Goal: Task Accomplishment & Management: Use online tool/utility

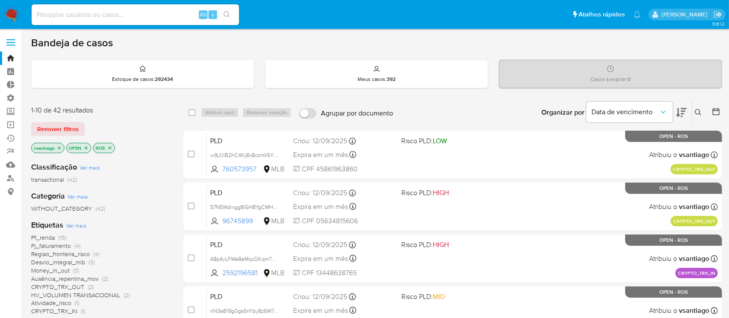
click at [60, 147] on icon "close-filter" at bounding box center [59, 147] width 5 height 5
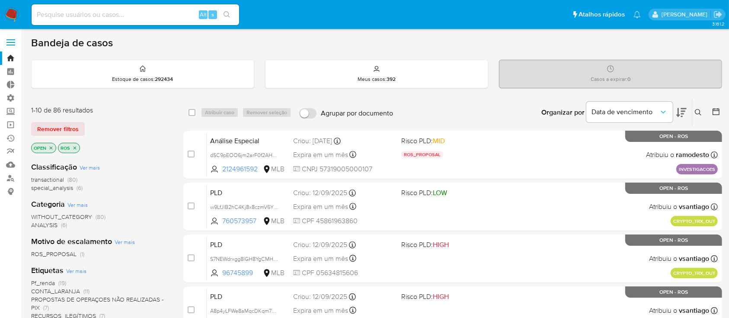
click at [77, 149] on icon "close-filter" at bounding box center [74, 147] width 5 height 5
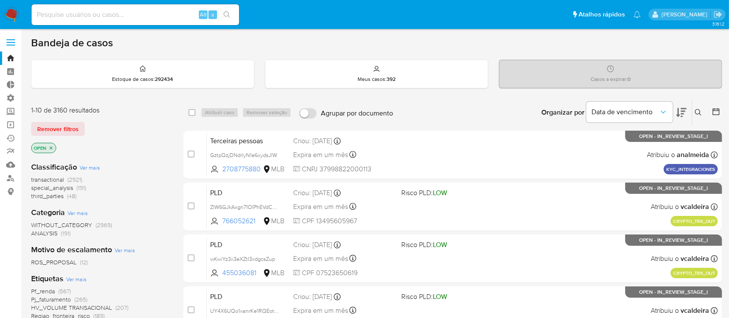
click at [716, 113] on icon at bounding box center [715, 111] width 9 height 9
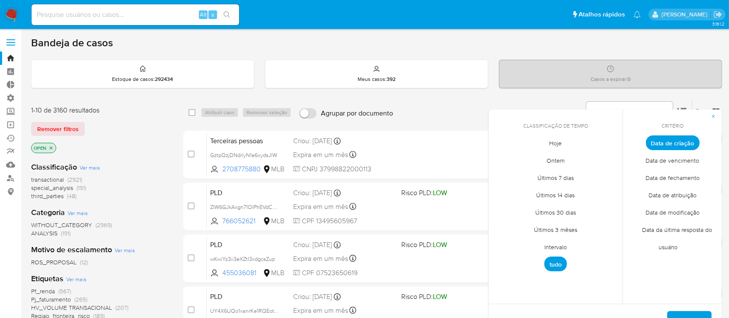
click at [562, 246] on span "Intervalo" at bounding box center [555, 247] width 41 height 18
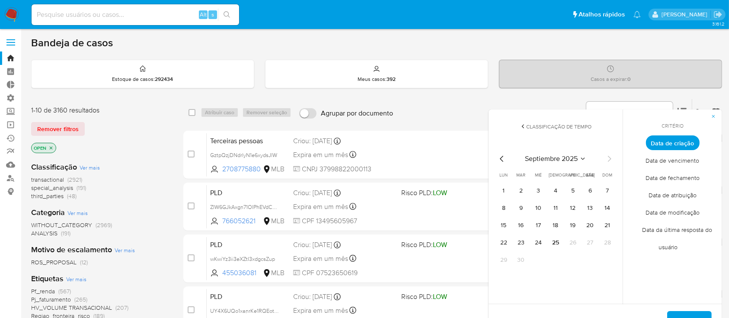
click at [502, 159] on icon "Mes anterior" at bounding box center [502, 158] width 10 height 10
click at [578, 193] on button "1" at bounding box center [573, 191] width 14 height 14
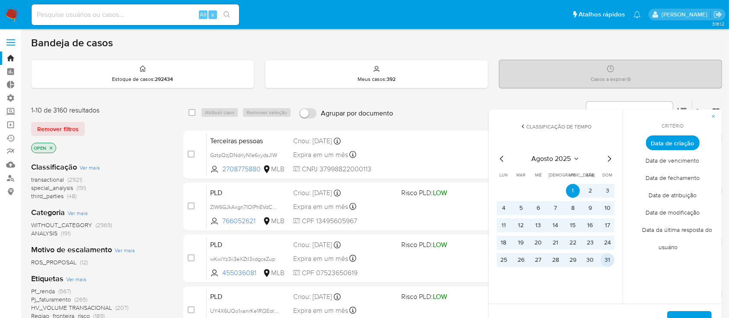
click at [609, 257] on button "31" at bounding box center [607, 260] width 14 height 14
click at [678, 312] on button "Aplicar" at bounding box center [689, 321] width 45 height 21
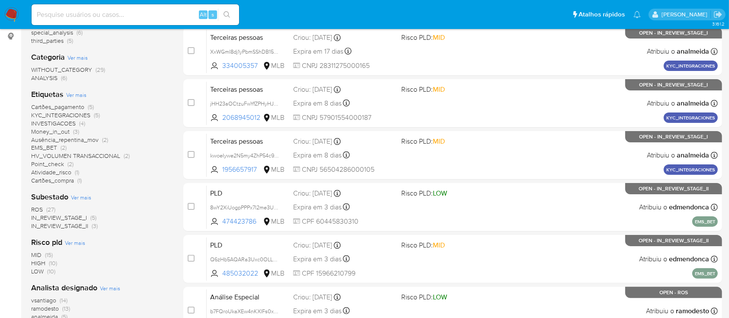
scroll to position [157, 0]
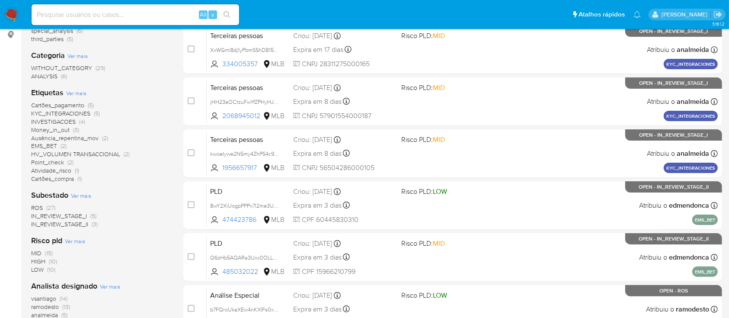
click at [78, 223] on span "IN_REVIEW_STAGE_II" at bounding box center [59, 224] width 57 height 9
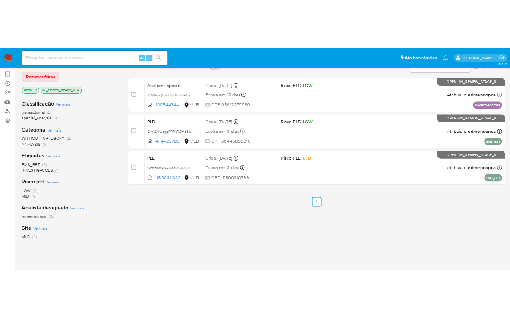
scroll to position [76, 0]
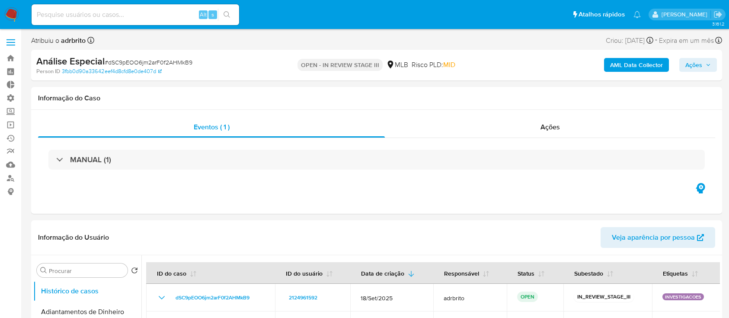
select select "10"
click at [153, 15] on input at bounding box center [135, 14] width 207 height 11
paste input "554111129"
type input "554111129"
click at [223, 13] on icon "search-icon" at bounding box center [226, 14] width 7 height 7
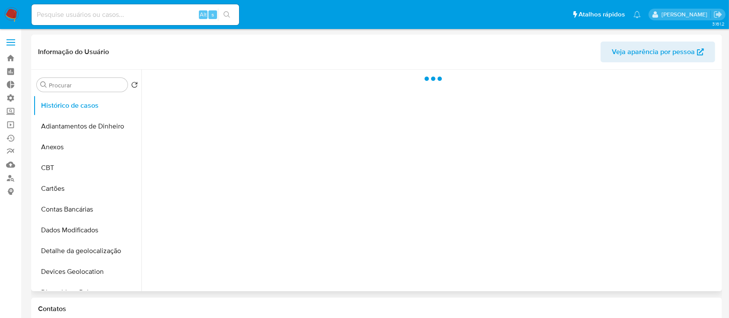
select select "10"
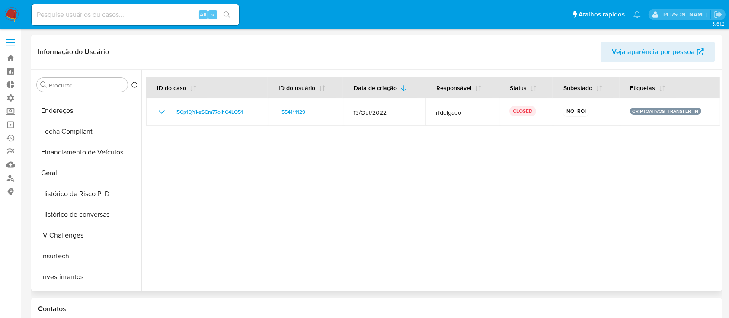
scroll to position [245, 0]
click at [58, 171] on button "Geral" at bounding box center [83, 171] width 101 height 21
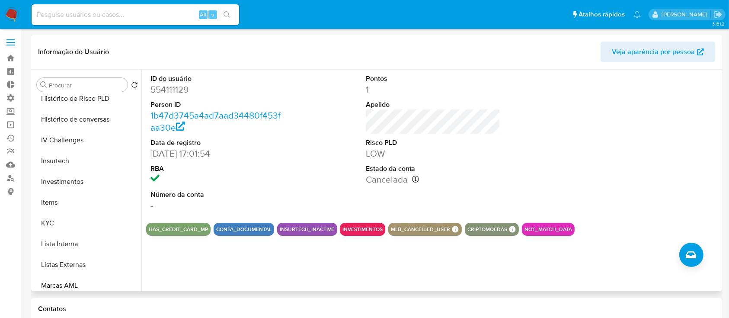
scroll to position [342, 0]
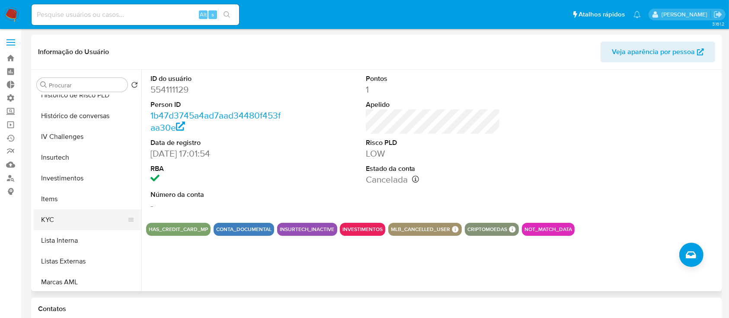
click at [62, 220] on button "KYC" at bounding box center [83, 219] width 101 height 21
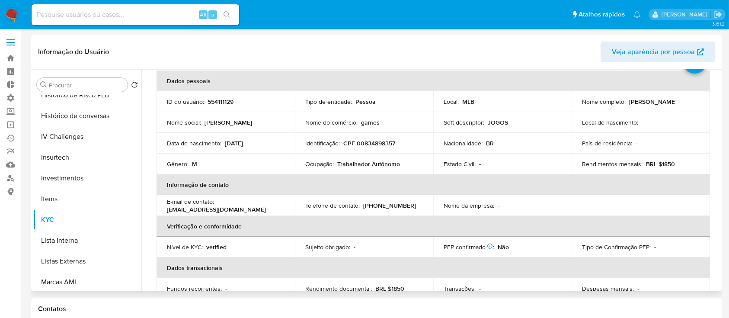
scroll to position [46, 0]
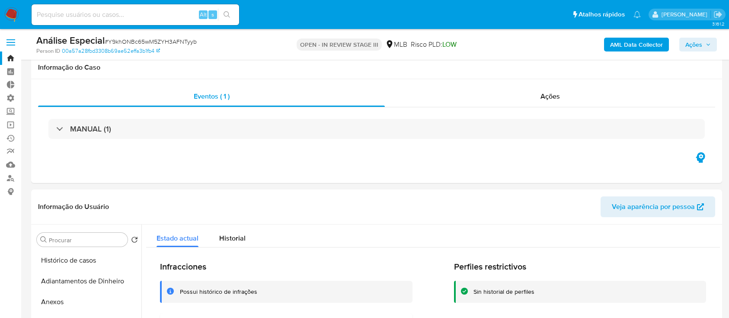
select select "10"
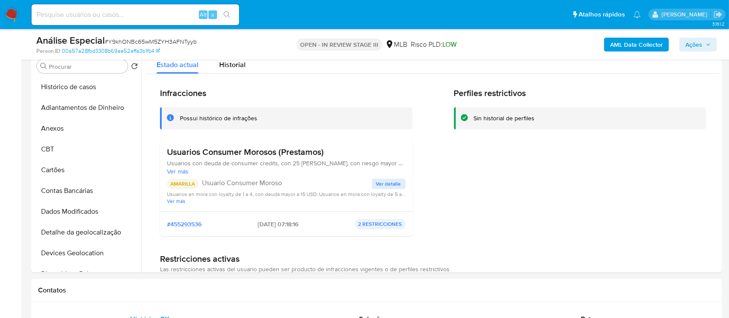
scroll to position [448, 0]
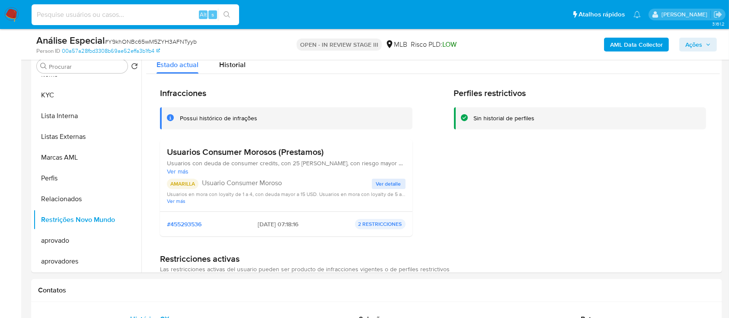
click at [119, 15] on input at bounding box center [135, 14] width 207 height 11
paste input "1020566340"
type input "1020566340"
click at [226, 16] on icon "search-icon" at bounding box center [226, 14] width 7 height 7
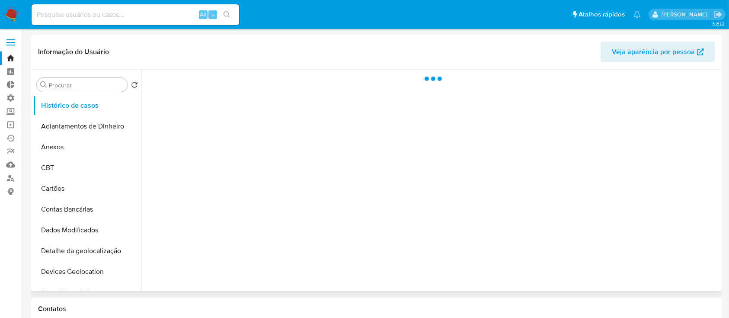
select select "10"
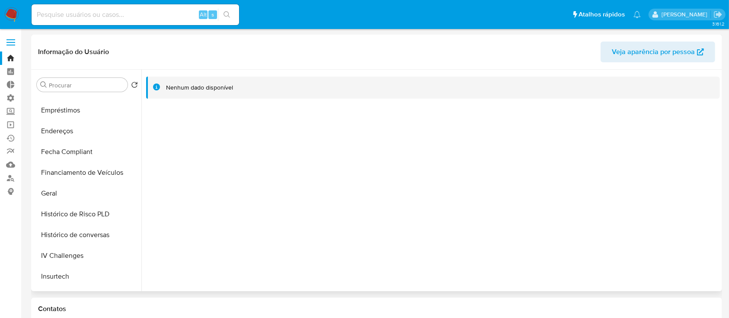
scroll to position [227, 0]
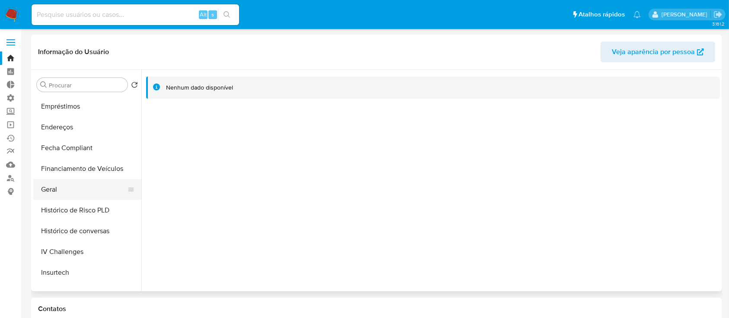
click at [62, 188] on button "Geral" at bounding box center [83, 189] width 101 height 21
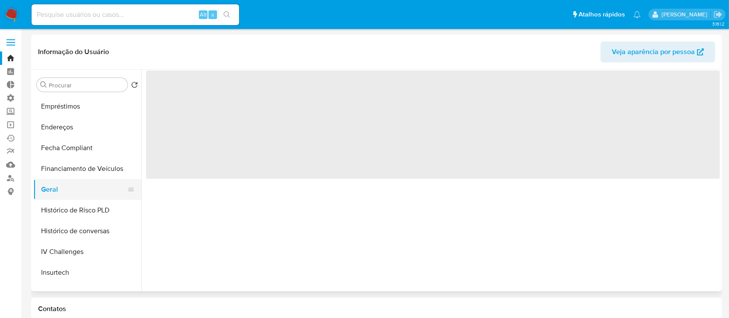
click at [62, 188] on button "Geral" at bounding box center [83, 189] width 101 height 21
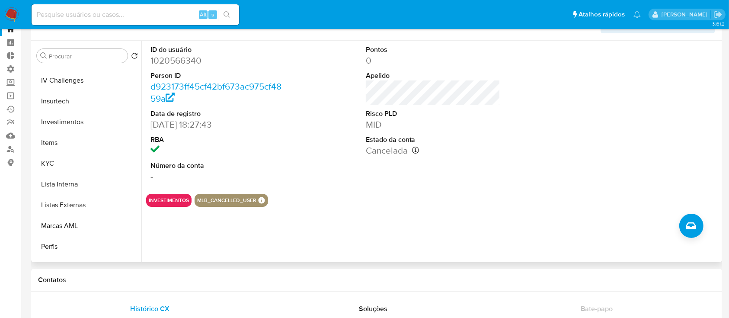
scroll to position [345, 0]
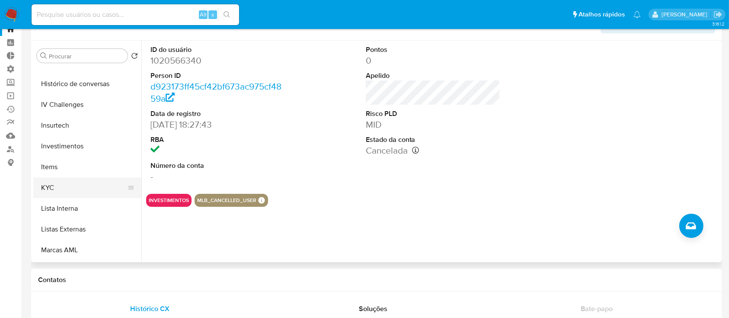
click at [56, 191] on button "KYC" at bounding box center [83, 187] width 101 height 21
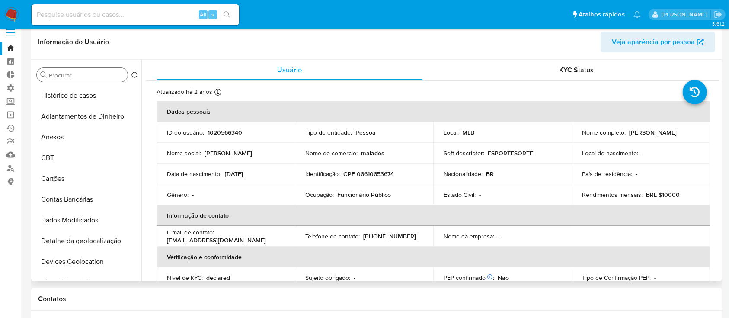
scroll to position [0, 0]
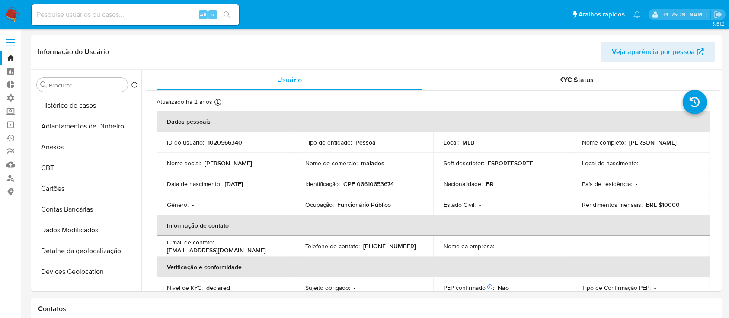
click at [11, 57] on link "Bandeja" at bounding box center [51, 57] width 103 height 13
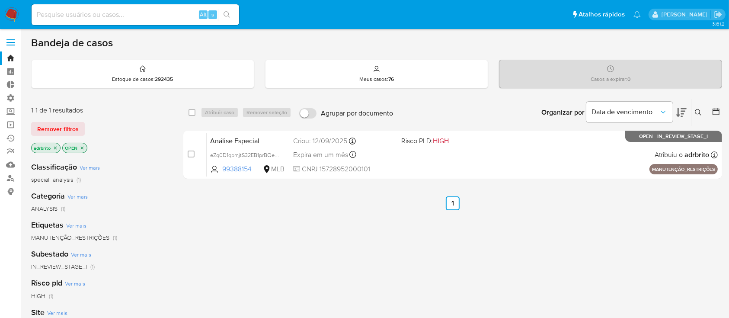
click at [57, 147] on icon "close-filter" at bounding box center [55, 147] width 5 height 5
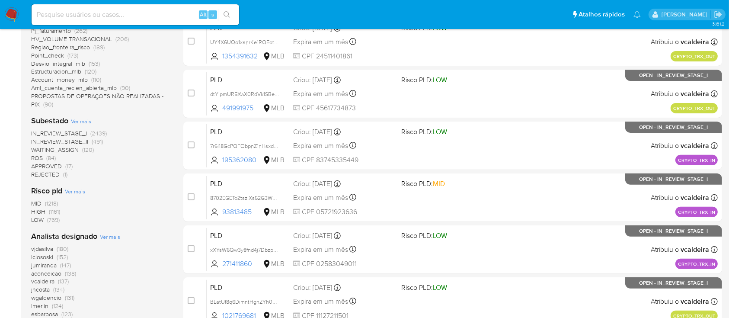
scroll to position [266, 0]
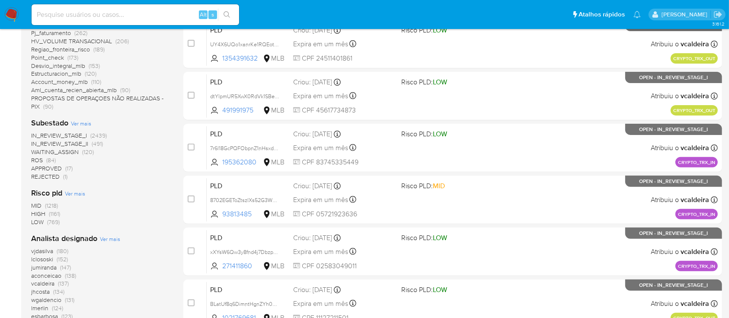
click at [77, 148] on span "WAITING_ASSIGN" at bounding box center [55, 151] width 48 height 9
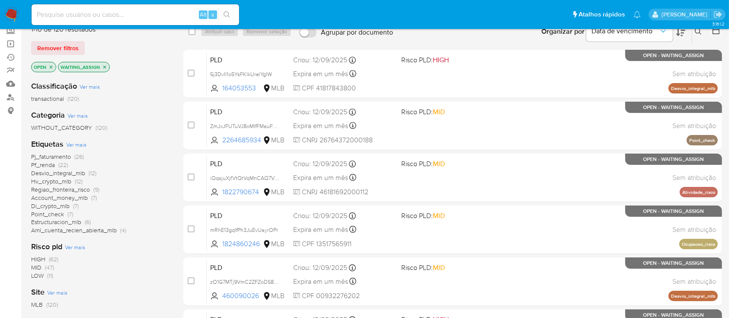
scroll to position [80, 0]
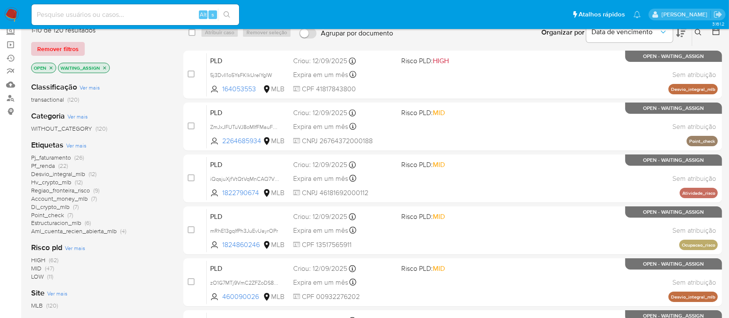
click at [55, 43] on span "Remover filtros" at bounding box center [57, 49] width 41 height 12
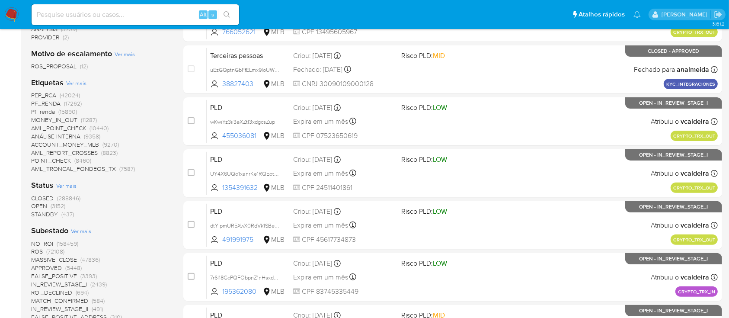
scroll to position [243, 0]
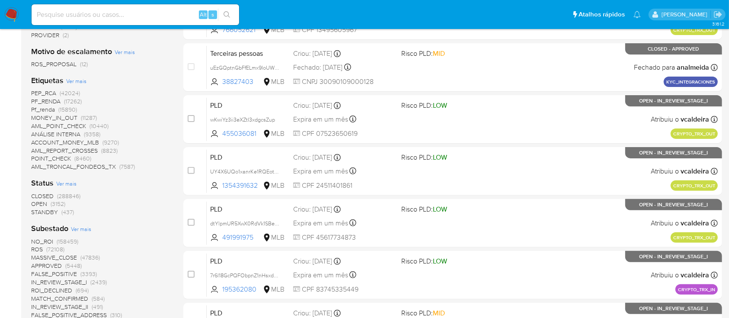
click at [53, 212] on span "STANDBY" at bounding box center [44, 211] width 27 height 9
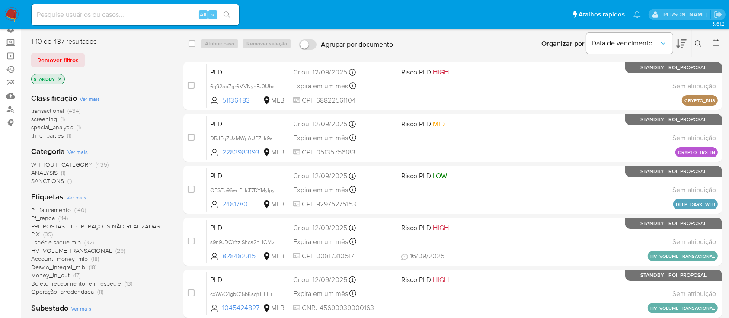
scroll to position [51, 0]
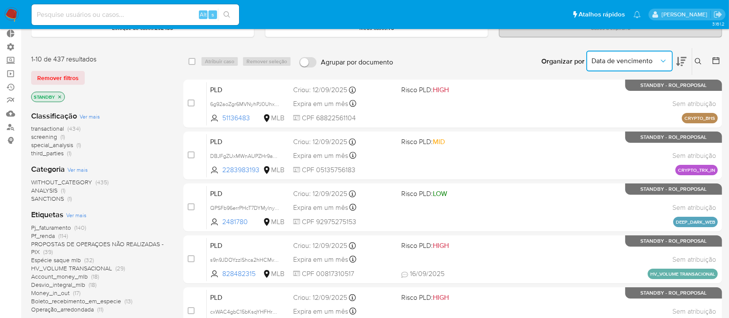
click at [642, 63] on span "Data de vencimento" at bounding box center [624, 61] width 67 height 9
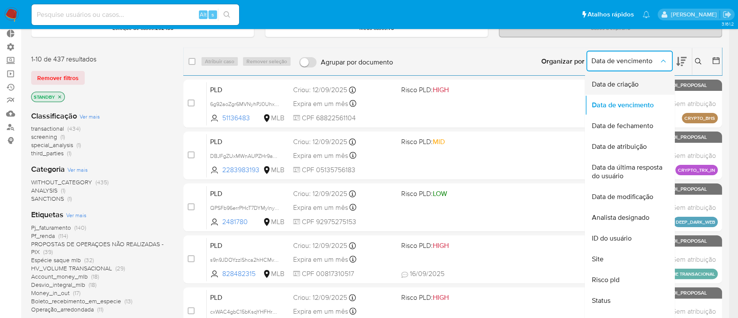
click at [619, 81] on span "Data de criação" at bounding box center [614, 84] width 47 height 9
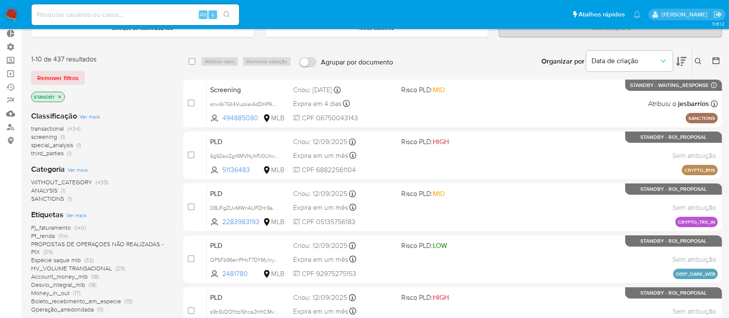
click at [681, 64] on icon at bounding box center [681, 61] width 10 height 10
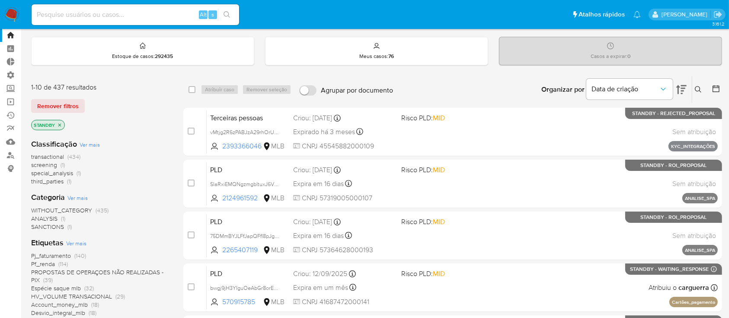
scroll to position [28, 0]
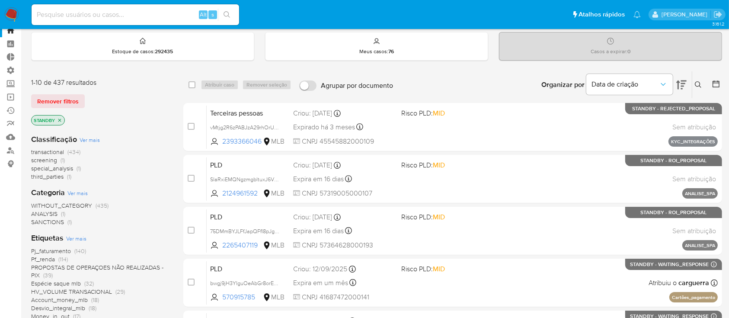
click at [52, 151] on span "transactional" at bounding box center [47, 151] width 33 height 9
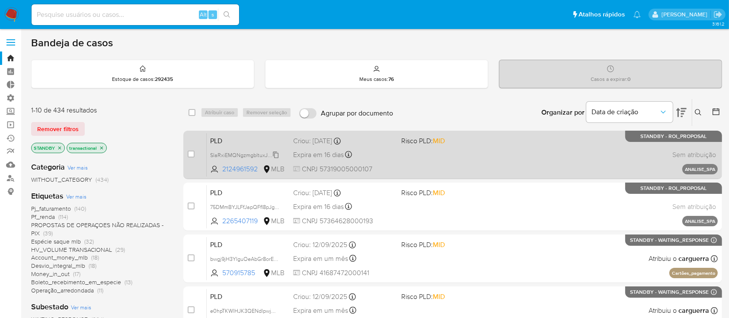
click at [275, 154] on span "SlaRxiEMQNgzmgbltuxJ6V0G" at bounding box center [245, 155] width 71 height 10
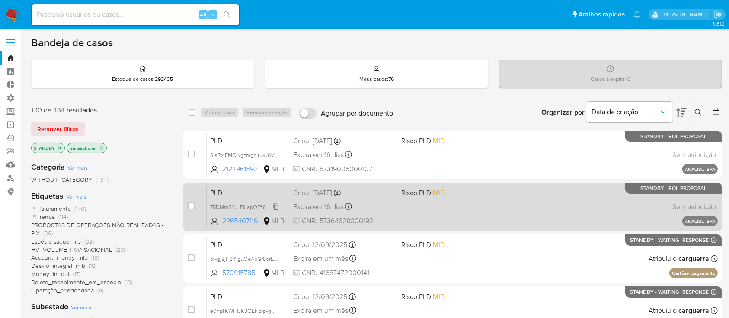
click at [273, 204] on span "75DMmBYJLFfJapQFfI8pJg5W" at bounding box center [246, 206] width 72 height 10
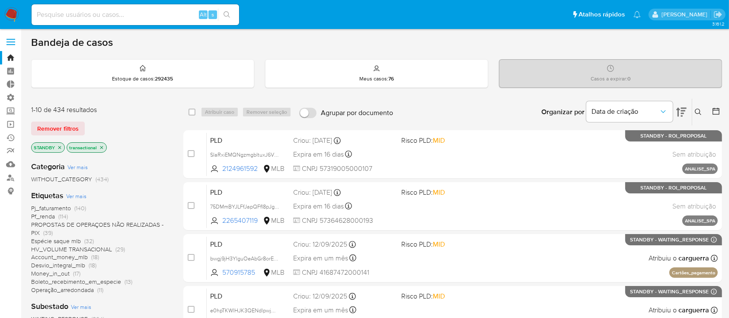
scroll to position [4, 0]
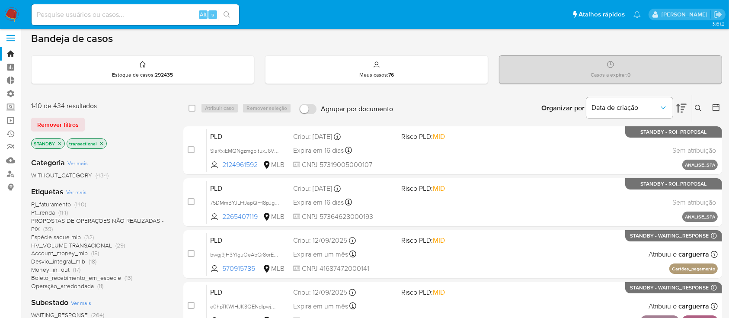
click at [104, 144] on p "transactional" at bounding box center [86, 144] width 39 height 10
click at [101, 141] on icon "close-filter" at bounding box center [101, 143] width 5 height 5
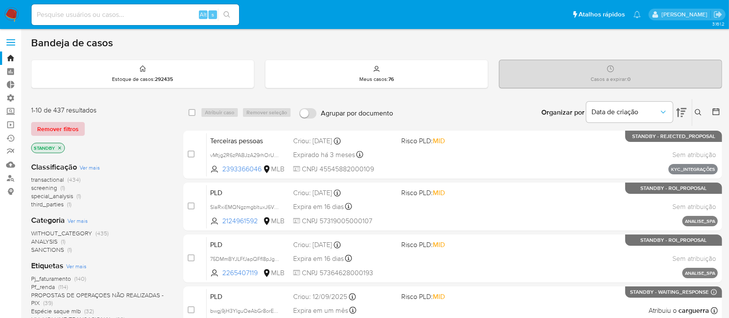
click at [46, 124] on span "Remover filtros" at bounding box center [57, 129] width 41 height 12
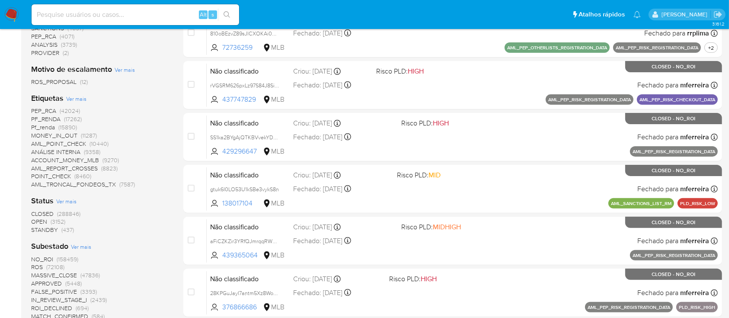
scroll to position [271, 0]
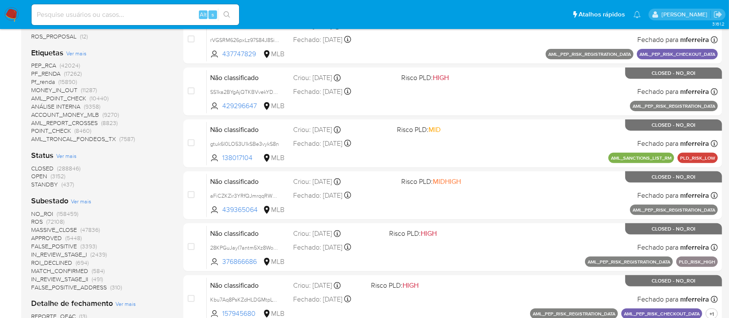
click at [40, 175] on span "OPEN" at bounding box center [39, 176] width 16 height 9
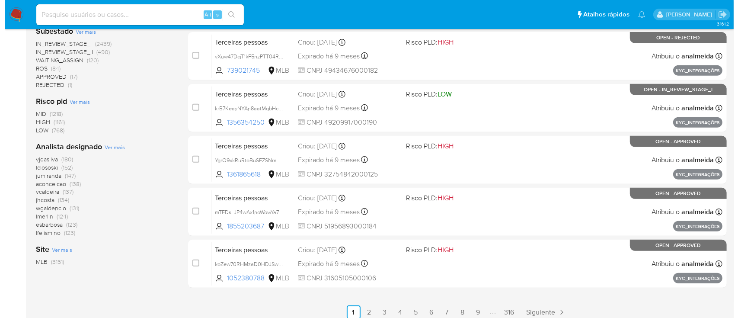
scroll to position [376, 0]
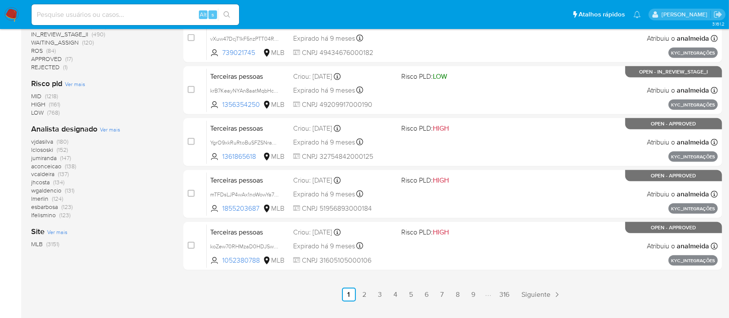
click at [109, 127] on span "Ver mais" at bounding box center [110, 129] width 20 height 8
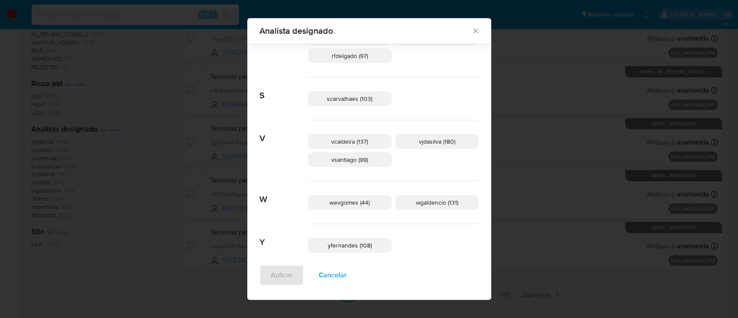
scroll to position [546, 0]
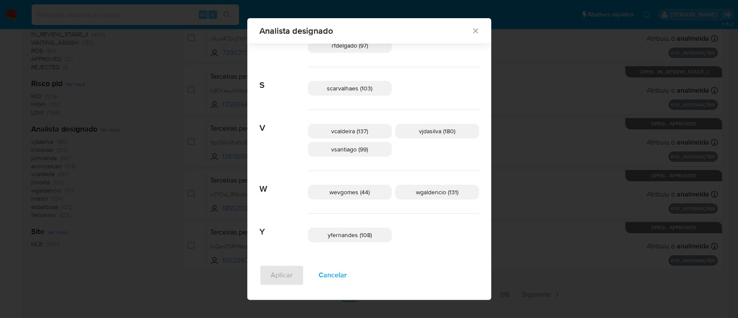
click at [360, 151] on span "vsantiago (99)" at bounding box center [349, 149] width 37 height 9
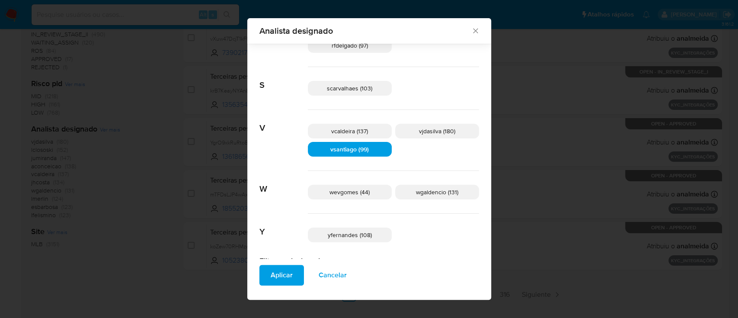
click at [293, 273] on span "Aplicar" at bounding box center [282, 275] width 22 height 19
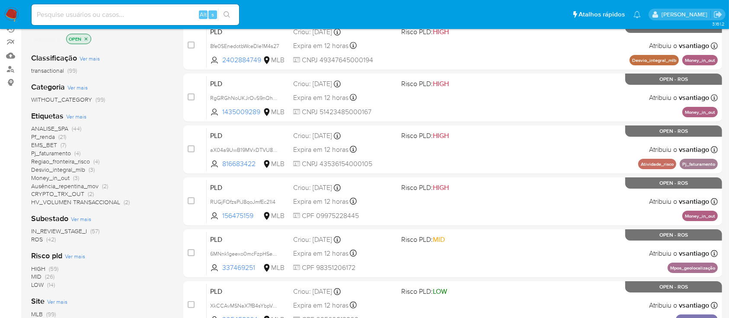
scroll to position [124, 0]
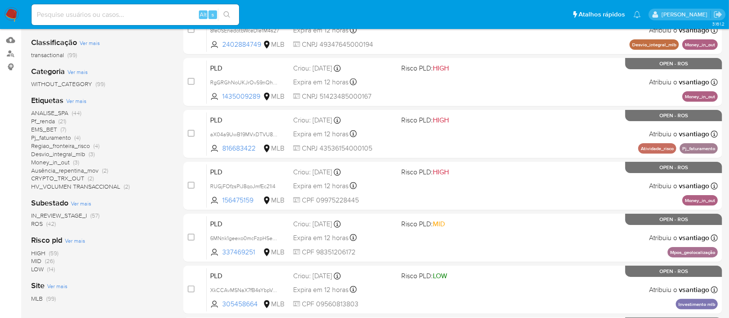
click at [76, 216] on span "IN_REVIEW_STAGE_I" at bounding box center [59, 215] width 56 height 9
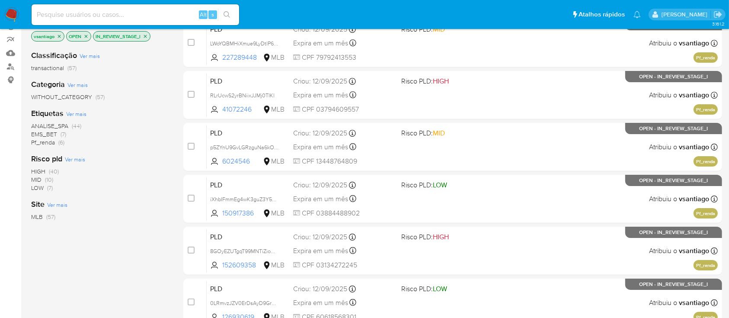
scroll to position [116, 0]
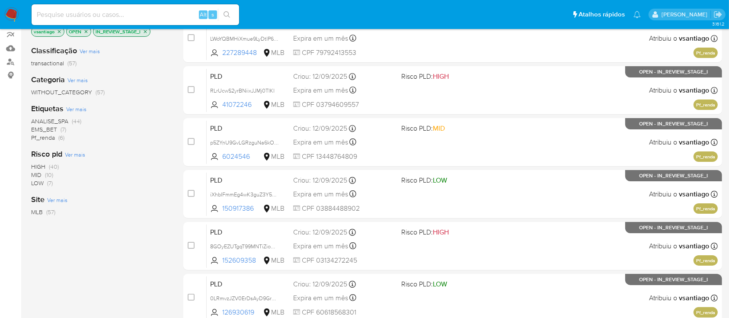
click at [62, 120] on span "ANALISE_SPA" at bounding box center [49, 121] width 37 height 9
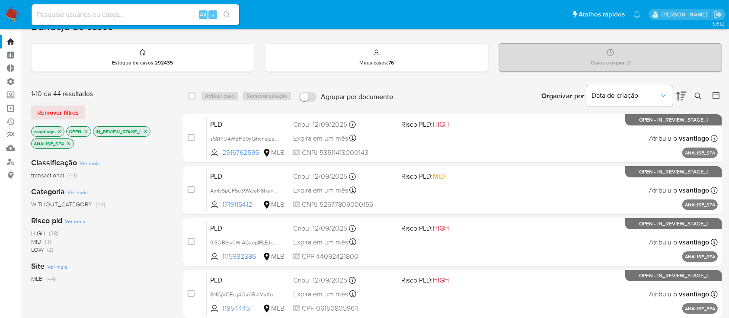
scroll to position [9, 0]
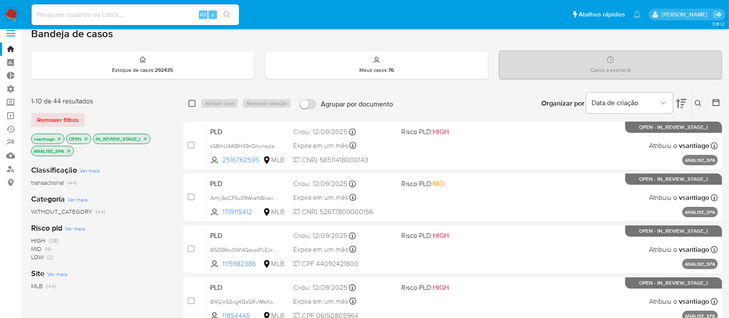
click at [192, 102] on input "checkbox" at bounding box center [191, 103] width 7 height 7
checkbox input "true"
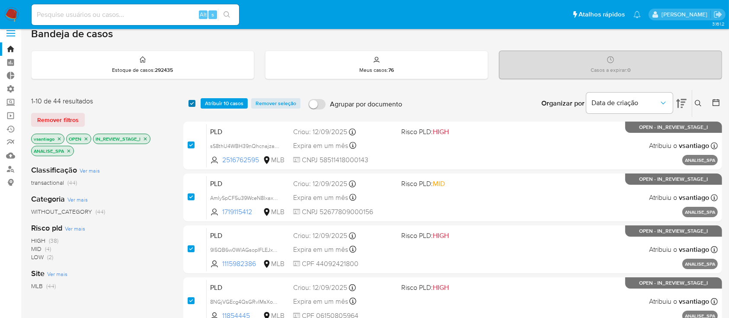
checkbox input "true"
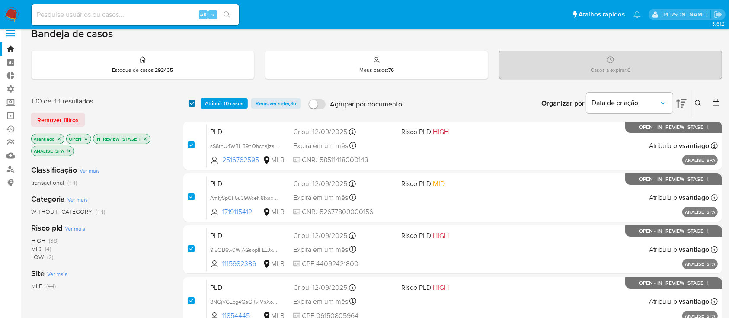
checkbox input "true"
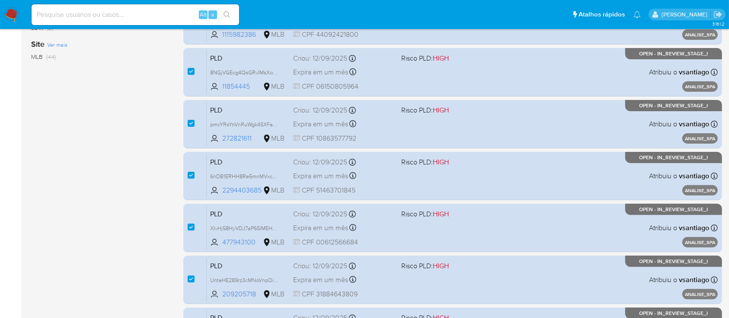
scroll to position [358, 0]
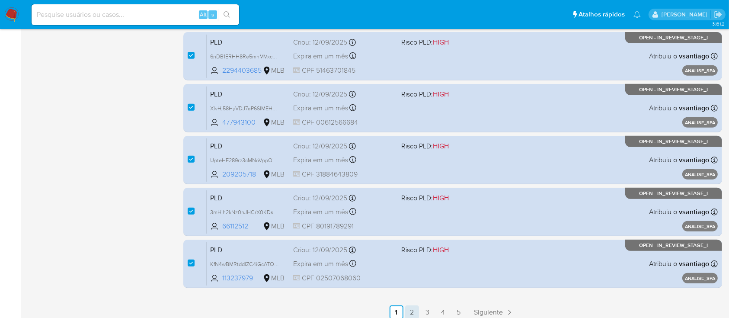
click at [415, 310] on link "2" at bounding box center [412, 312] width 14 height 14
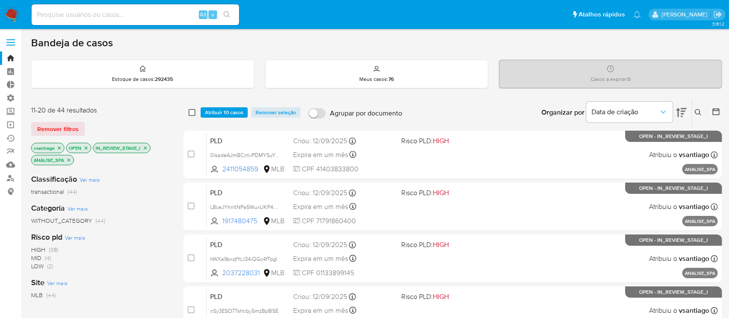
click at [192, 112] on input "checkbox" at bounding box center [191, 112] width 7 height 7
checkbox input "true"
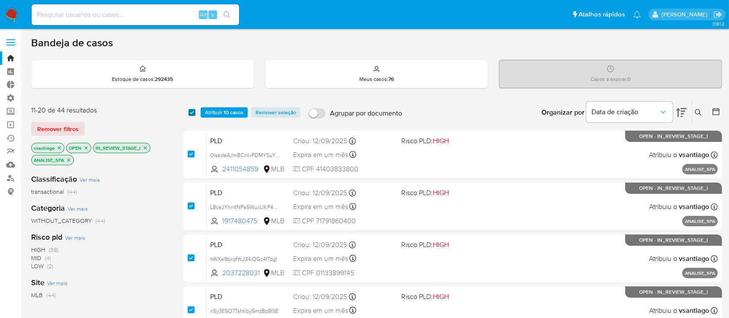
checkbox input "true"
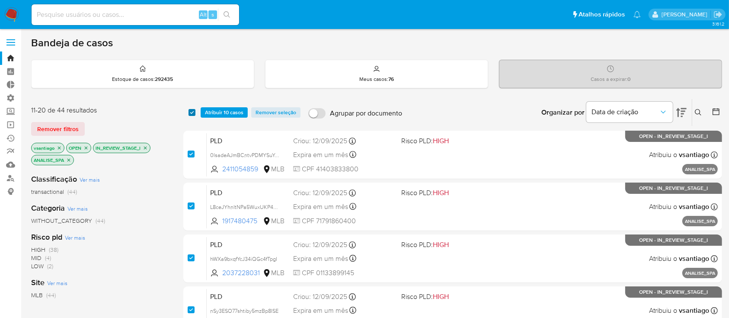
checkbox input "true"
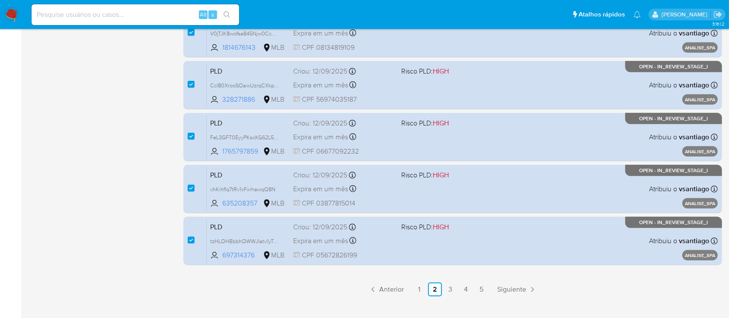
scroll to position [395, 0]
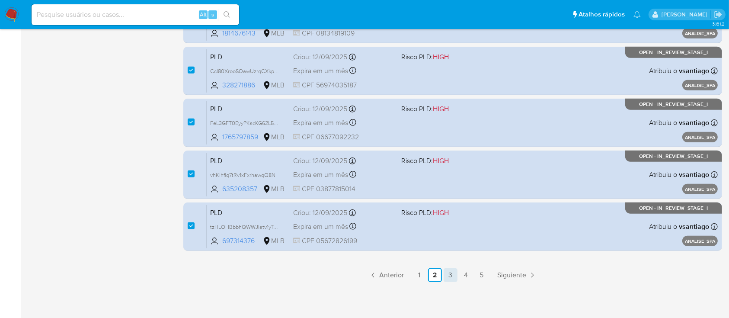
click at [453, 278] on link "3" at bounding box center [450, 275] width 14 height 14
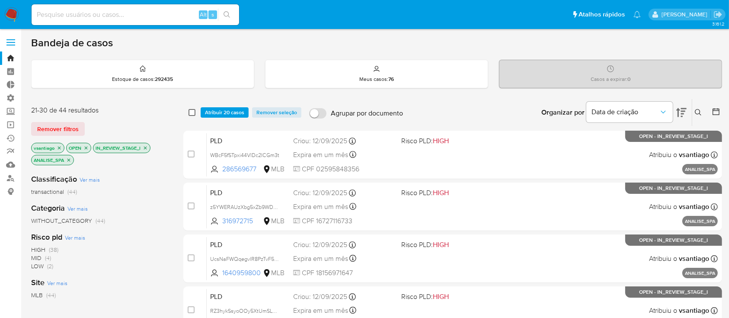
click at [192, 112] on input "checkbox" at bounding box center [191, 112] width 7 height 7
checkbox input "true"
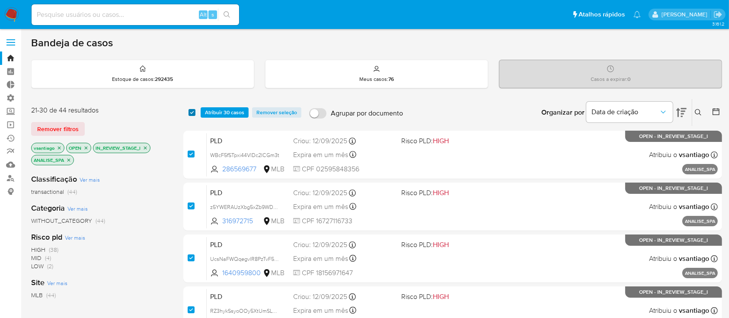
checkbox input "true"
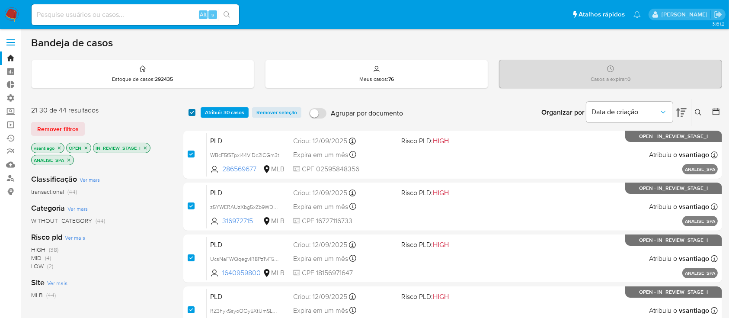
checkbox input "true"
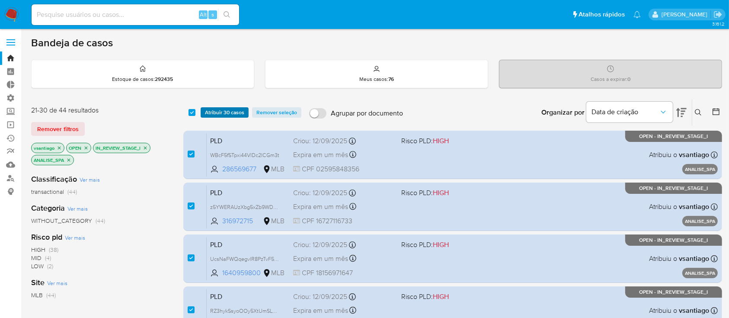
click at [214, 110] on span "Atribuir 30 casos" at bounding box center [224, 112] width 39 height 9
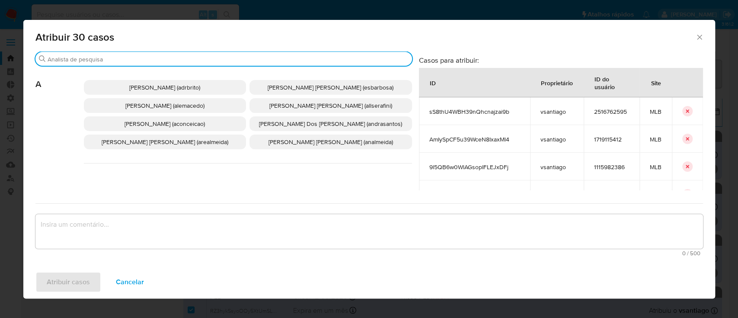
click at [157, 59] on input "Buscar" at bounding box center [228, 59] width 361 height 8
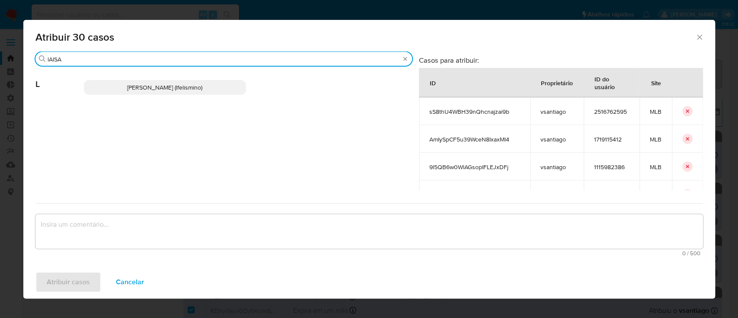
type input "lAISA"
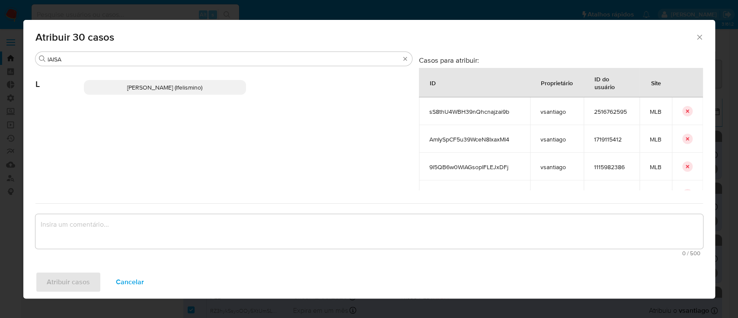
click at [158, 88] on span "Laisa Lopes Andrade (lfelismino)" at bounding box center [164, 87] width 75 height 9
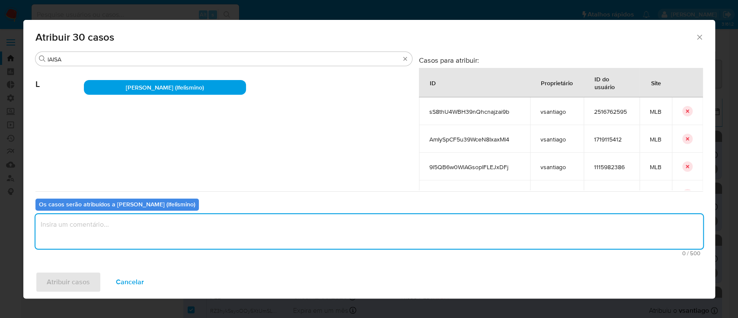
click at [119, 229] on textarea "assign-modal" at bounding box center [368, 231] width 667 height 35
type textarea "OK"
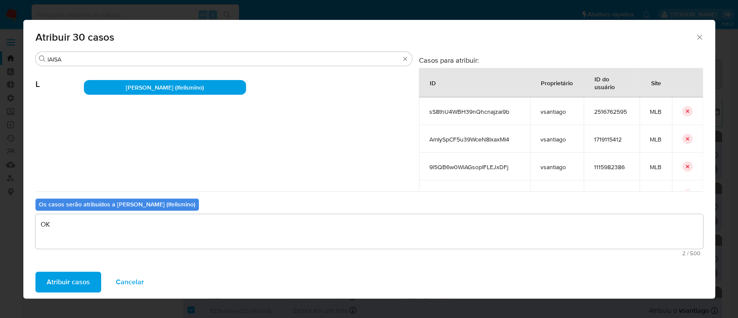
click at [83, 281] on span "Atribuir casos" at bounding box center [68, 281] width 43 height 19
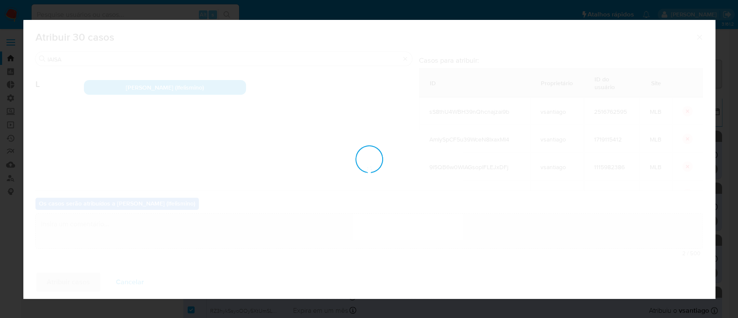
checkbox input "false"
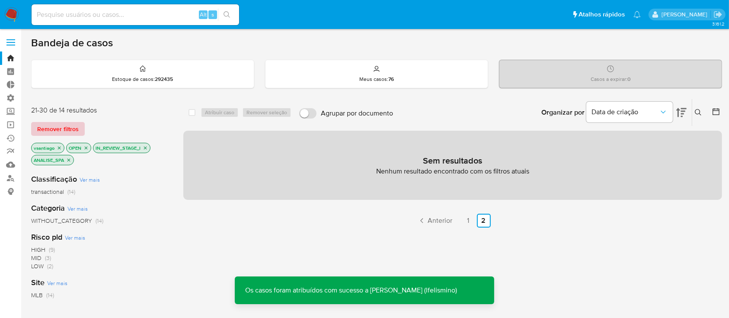
click at [65, 126] on span "Remover filtros" at bounding box center [57, 129] width 41 height 12
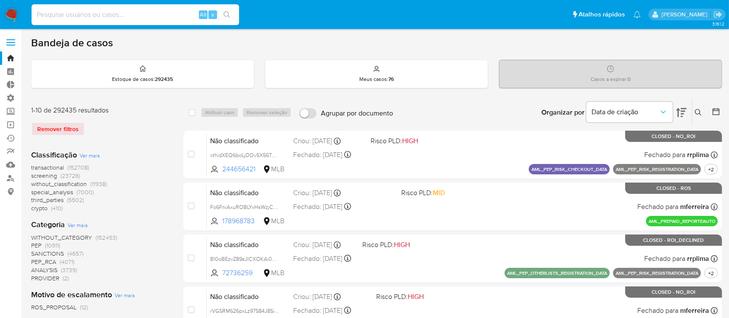
click at [99, 17] on input at bounding box center [135, 14] width 207 height 11
paste input "8wY2XiUogpPPPx7I2me3UNNY"
type input "8wY2XiUogpPPPx7I2me3UNNY"
click at [227, 9] on button "search-icon" at bounding box center [227, 15] width 18 height 12
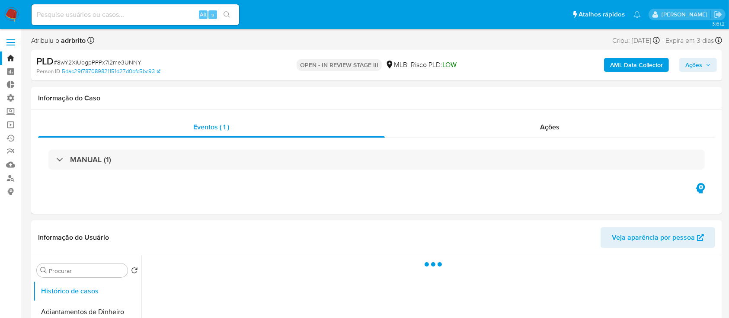
select select "10"
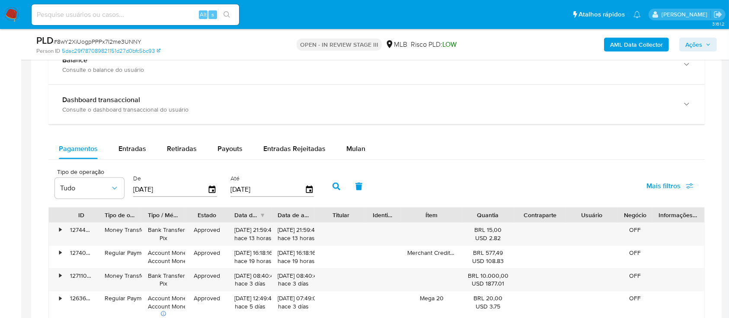
scroll to position [620, 0]
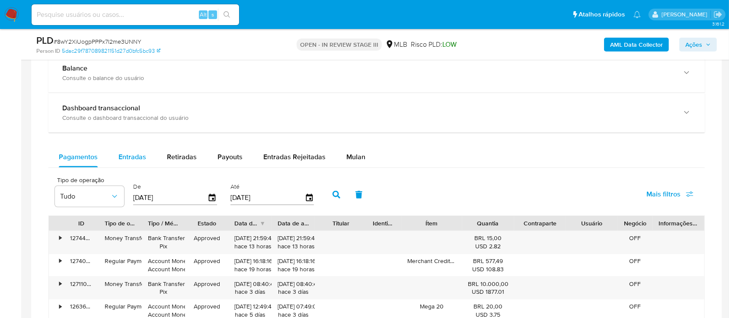
click at [135, 159] on span "Entradas" at bounding box center [132, 157] width 28 height 10
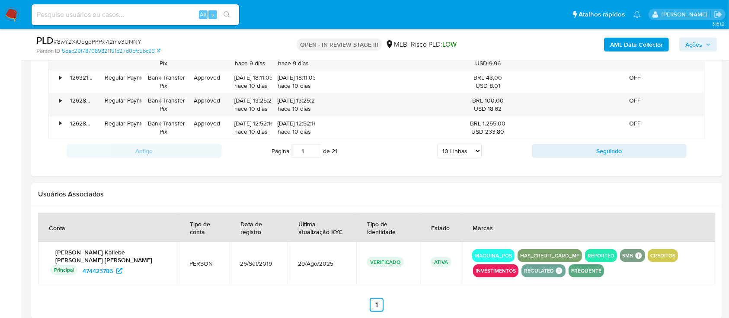
scroll to position [958, 0]
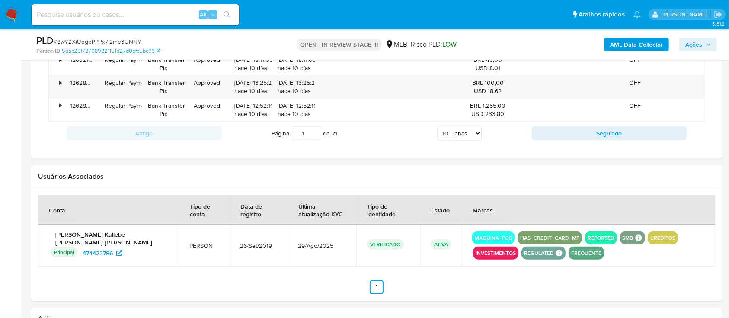
click at [475, 133] on select "5 Linhas 10 Linhas 20 Linhas 25 Linhas 50 Linhas 100 Linhas" at bounding box center [459, 133] width 45 height 15
select select "100"
click at [437, 126] on select "5 Linhas 10 Linhas 20 Linhas 25 Linhas 50 Linhas 100 Linhas" at bounding box center [459, 133] width 45 height 15
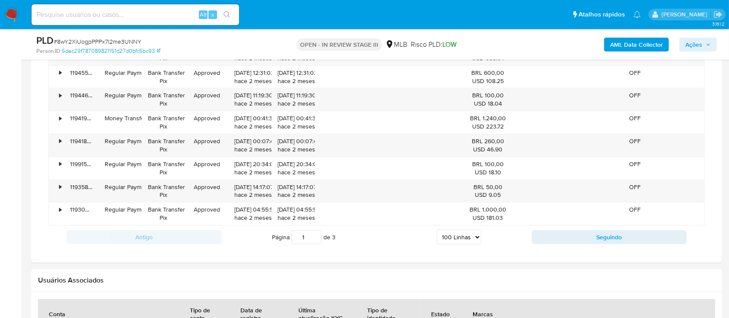
scroll to position [2935, 0]
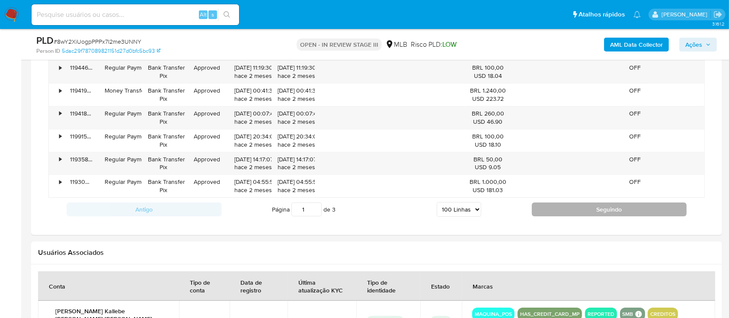
click at [625, 208] on button "Seguindo" at bounding box center [609, 209] width 155 height 14
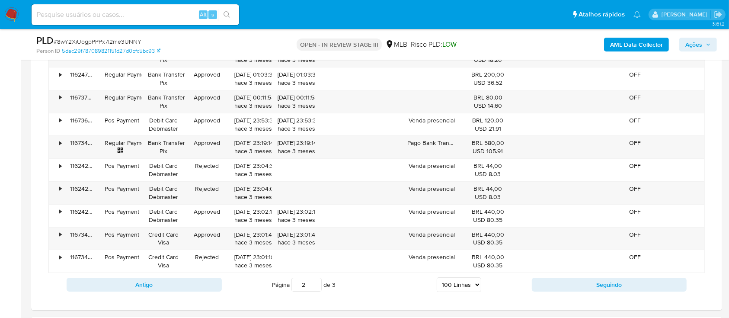
scroll to position [2855, 0]
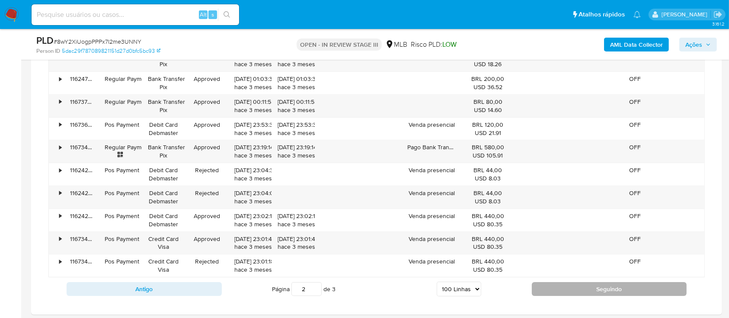
click at [628, 282] on button "Seguindo" at bounding box center [609, 289] width 155 height 14
type input "3"
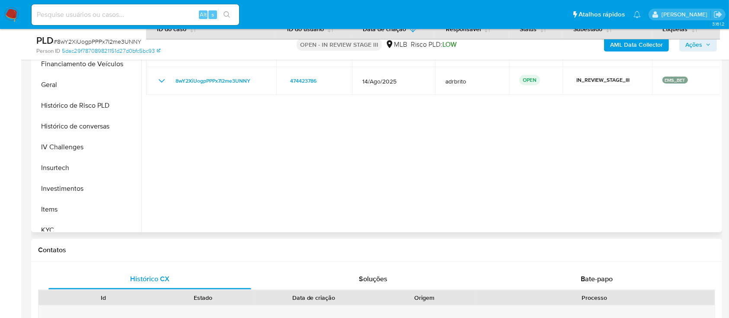
scroll to position [274, 0]
click at [59, 224] on button "KYC" at bounding box center [83, 229] width 101 height 21
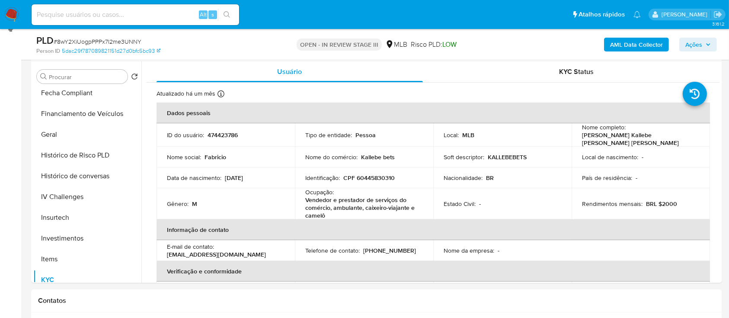
scroll to position [166, 0]
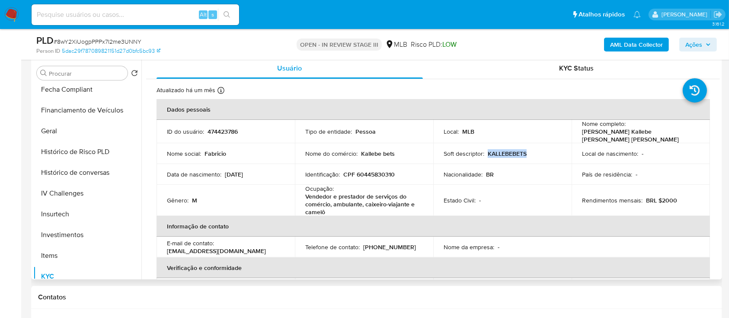
drag, startPoint x: 529, startPoint y: 149, endPoint x: 486, endPoint y: 148, distance: 42.8
click at [486, 150] on div "Soft descriptor : KALLEBEBETS" at bounding box center [502, 154] width 118 height 8
copy p "KALLEBEBETS"
